Goal: Transaction & Acquisition: Purchase product/service

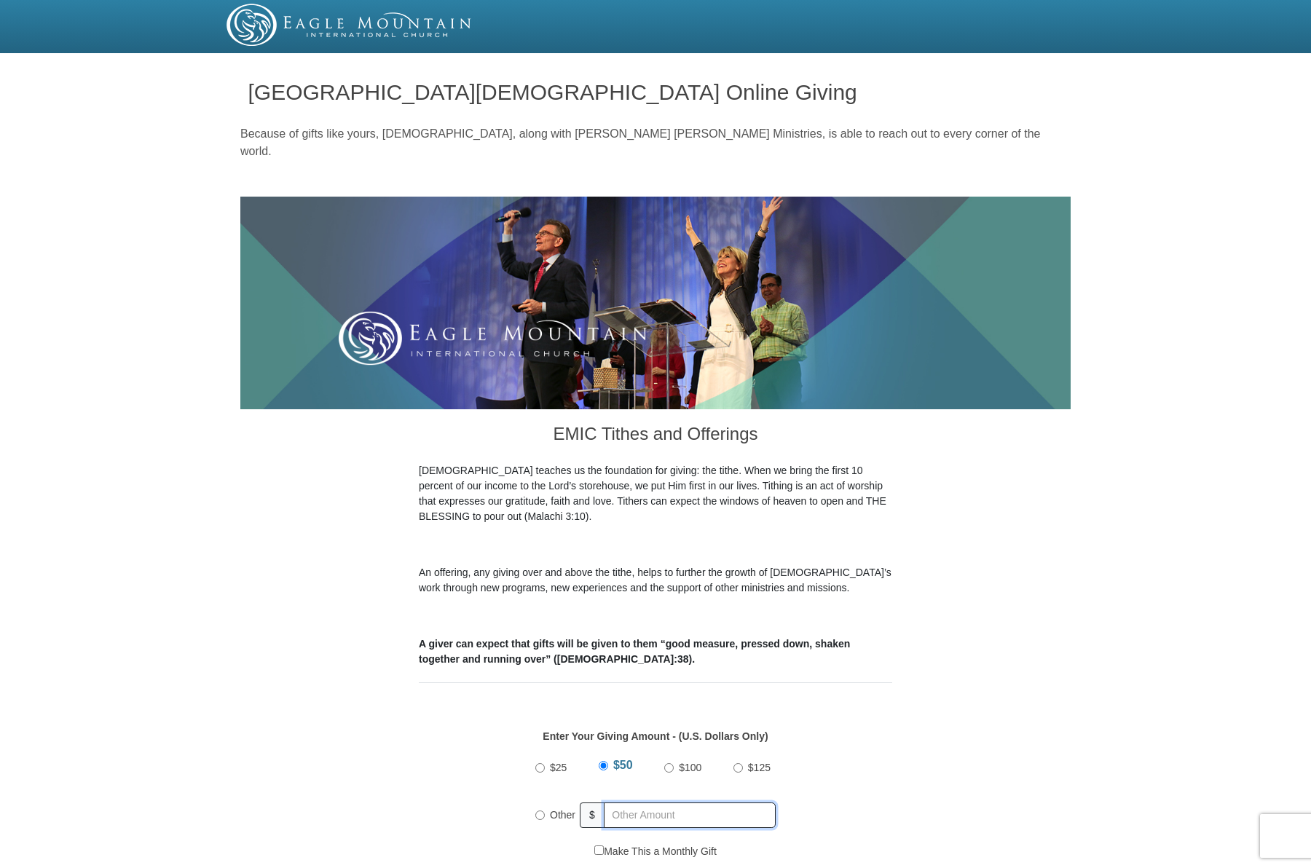
radio input "true"
type input "jasamoah"
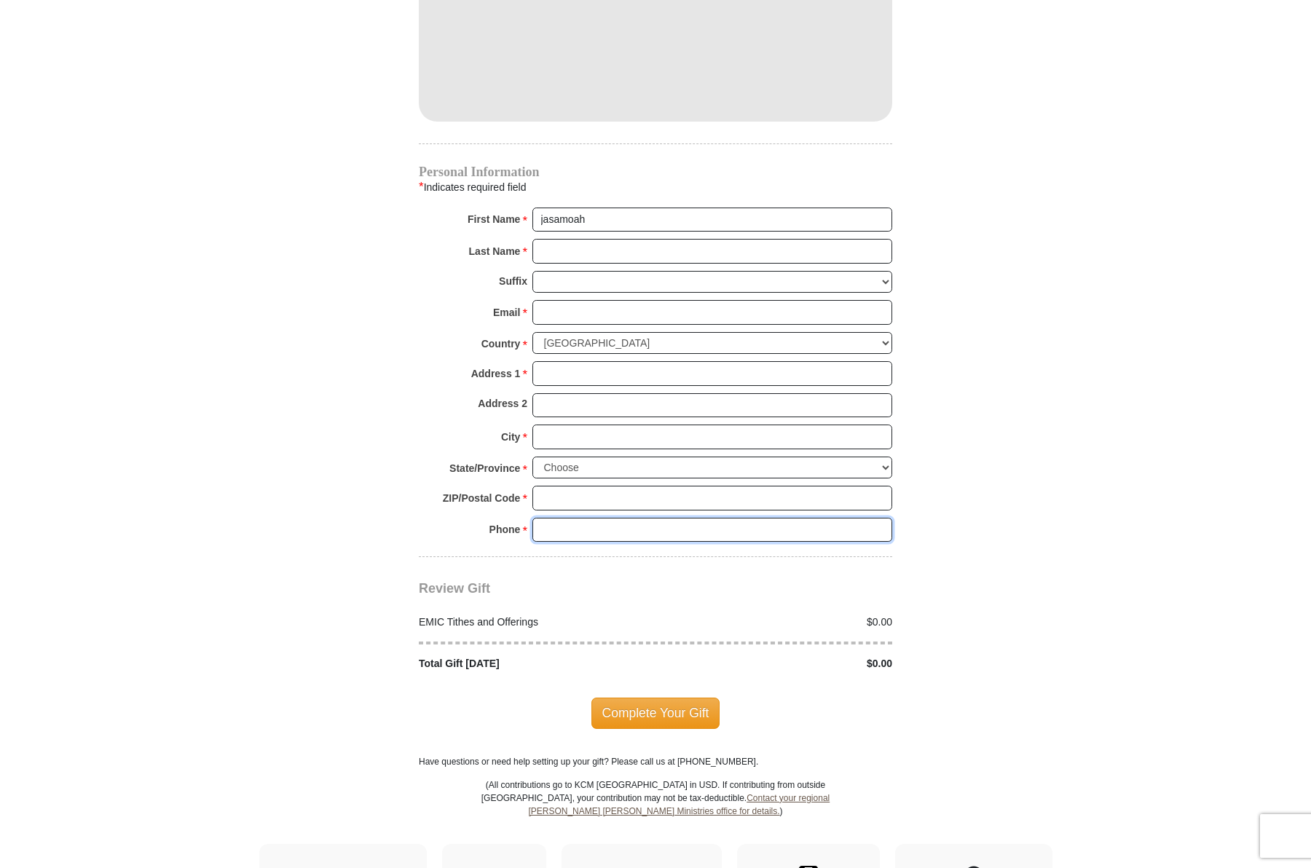
scroll to position [1423, 0]
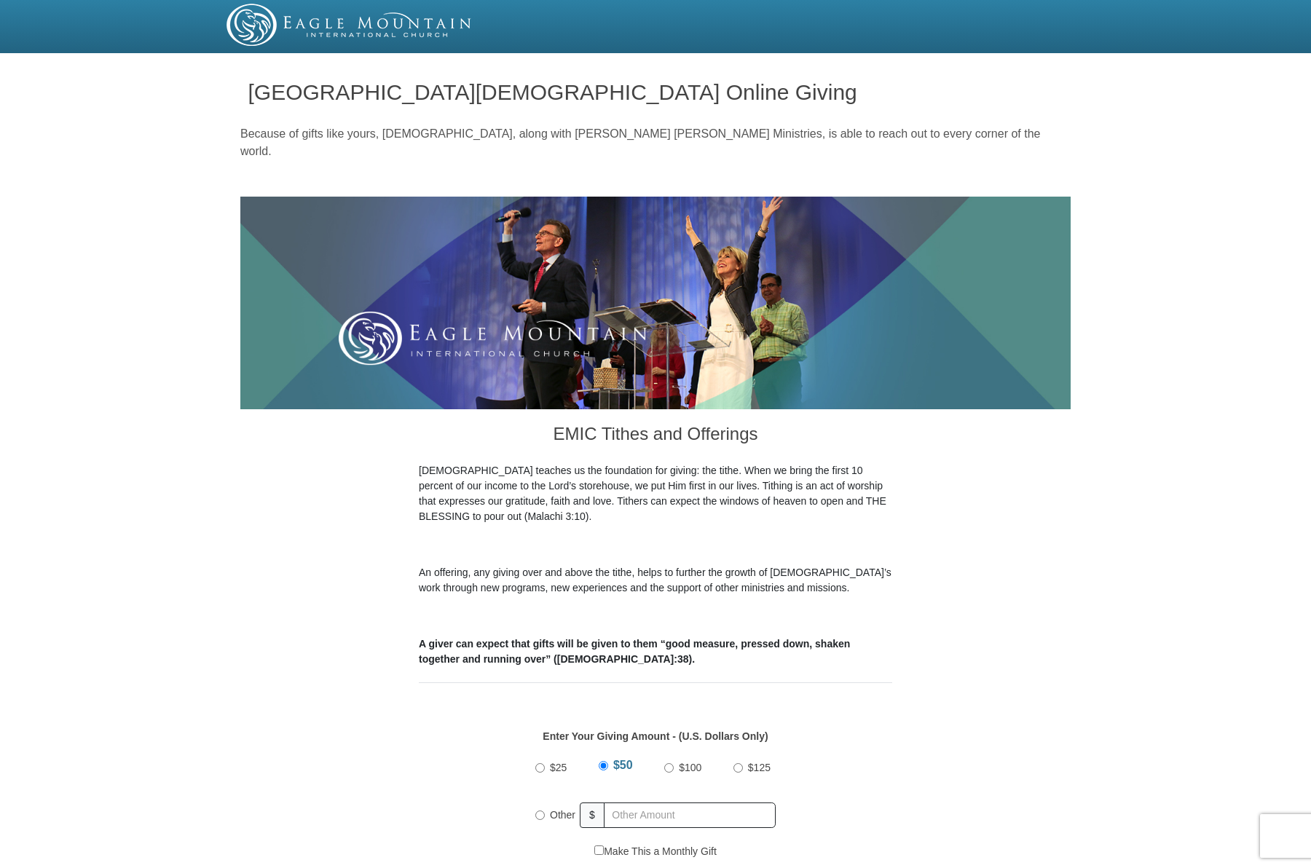
type input "jasamoah"
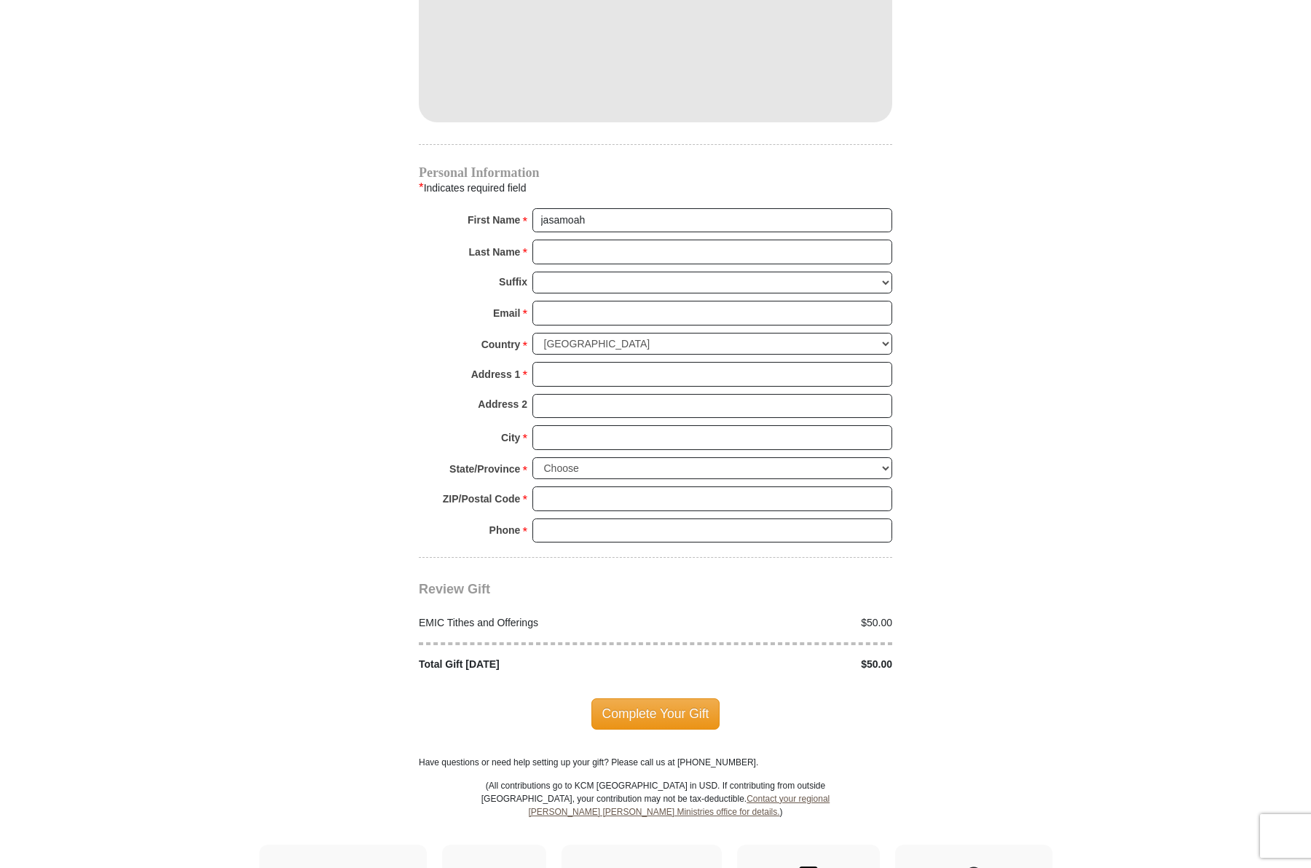
scroll to position [1423, 0]
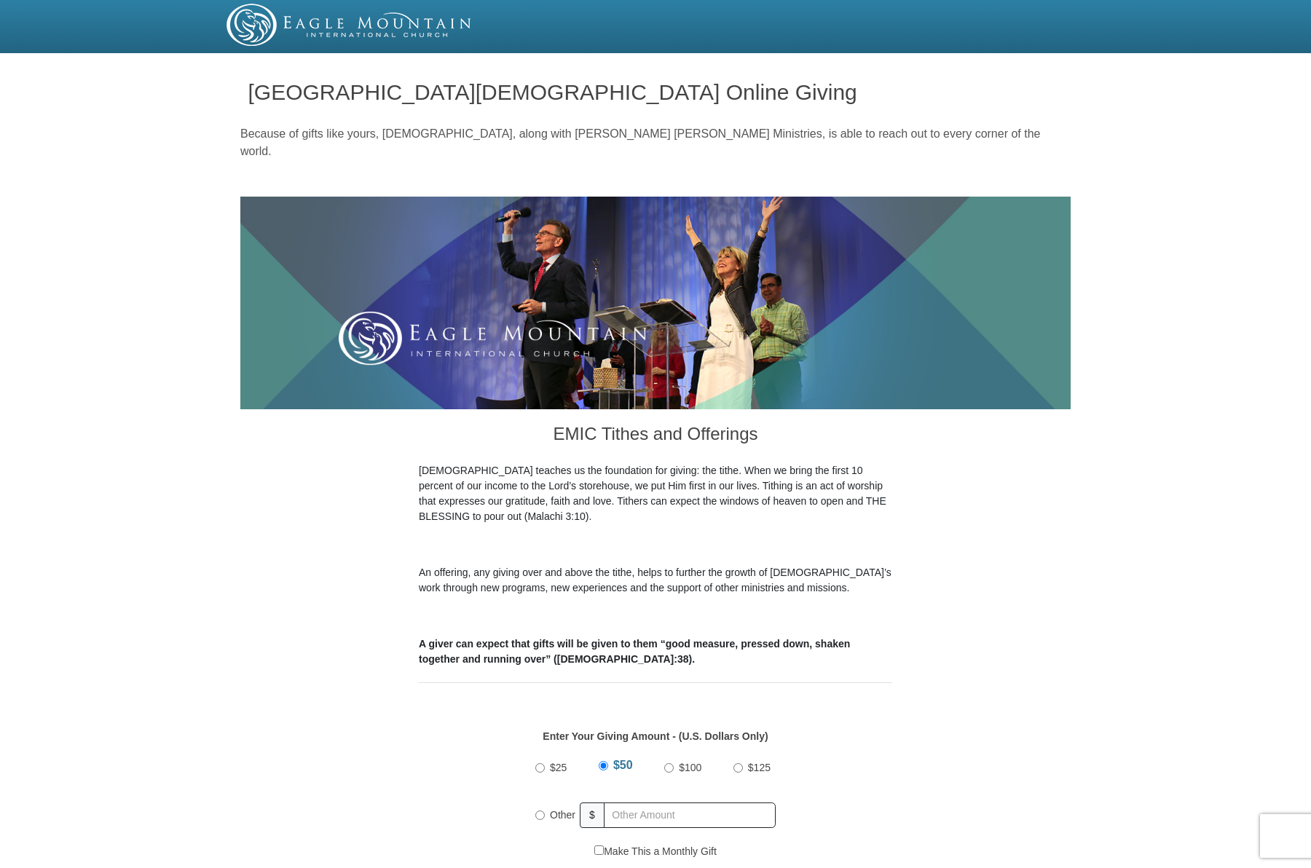
type input "jasamoah"
